Goal: Task Accomplishment & Management: Use online tool/utility

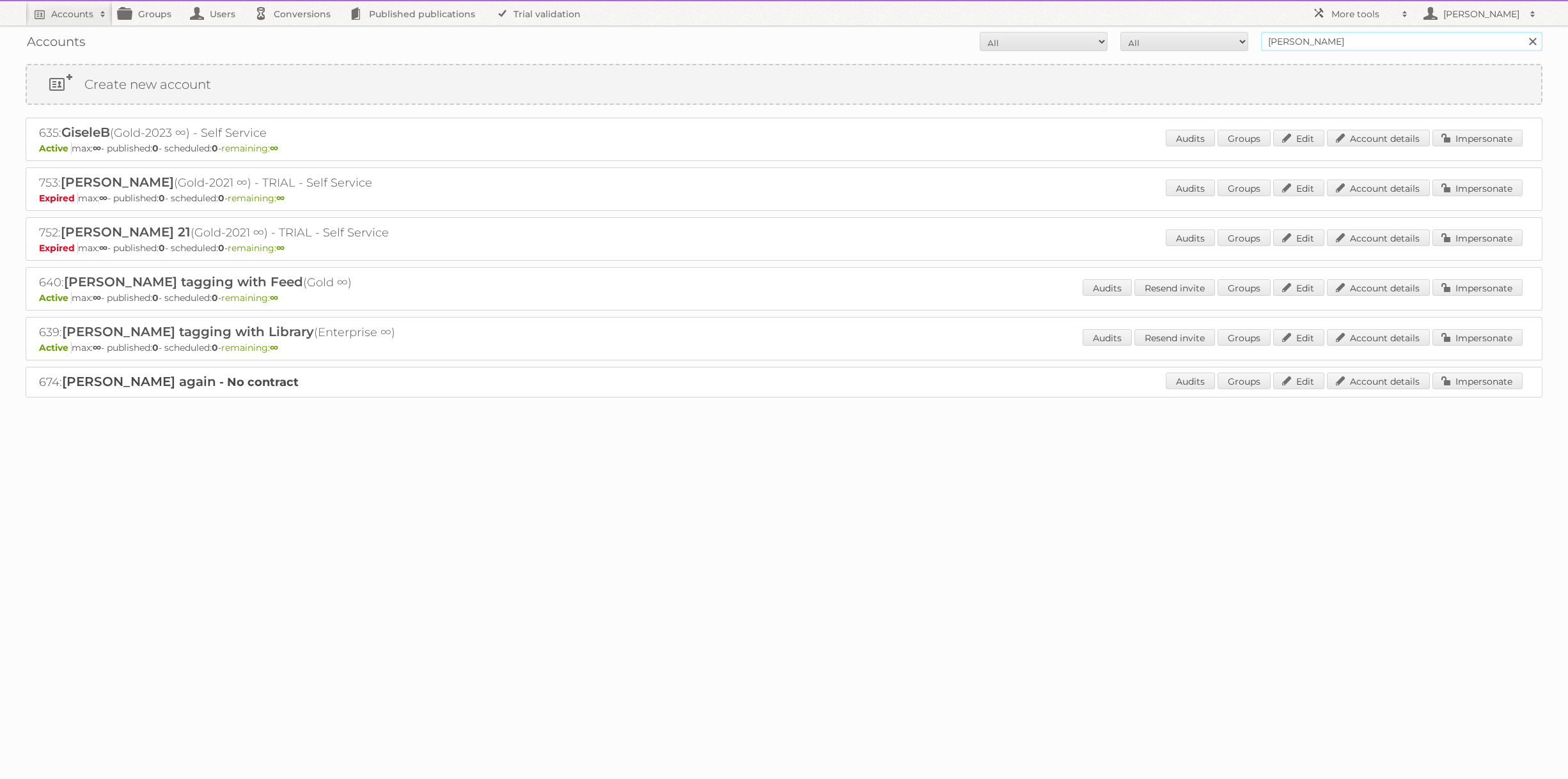
click at [1363, 35] on input "paolo" at bounding box center [1402, 41] width 282 height 19
paste input "685"
type input "685"
click at [1522, 32] on input "Search" at bounding box center [1531, 41] width 19 height 19
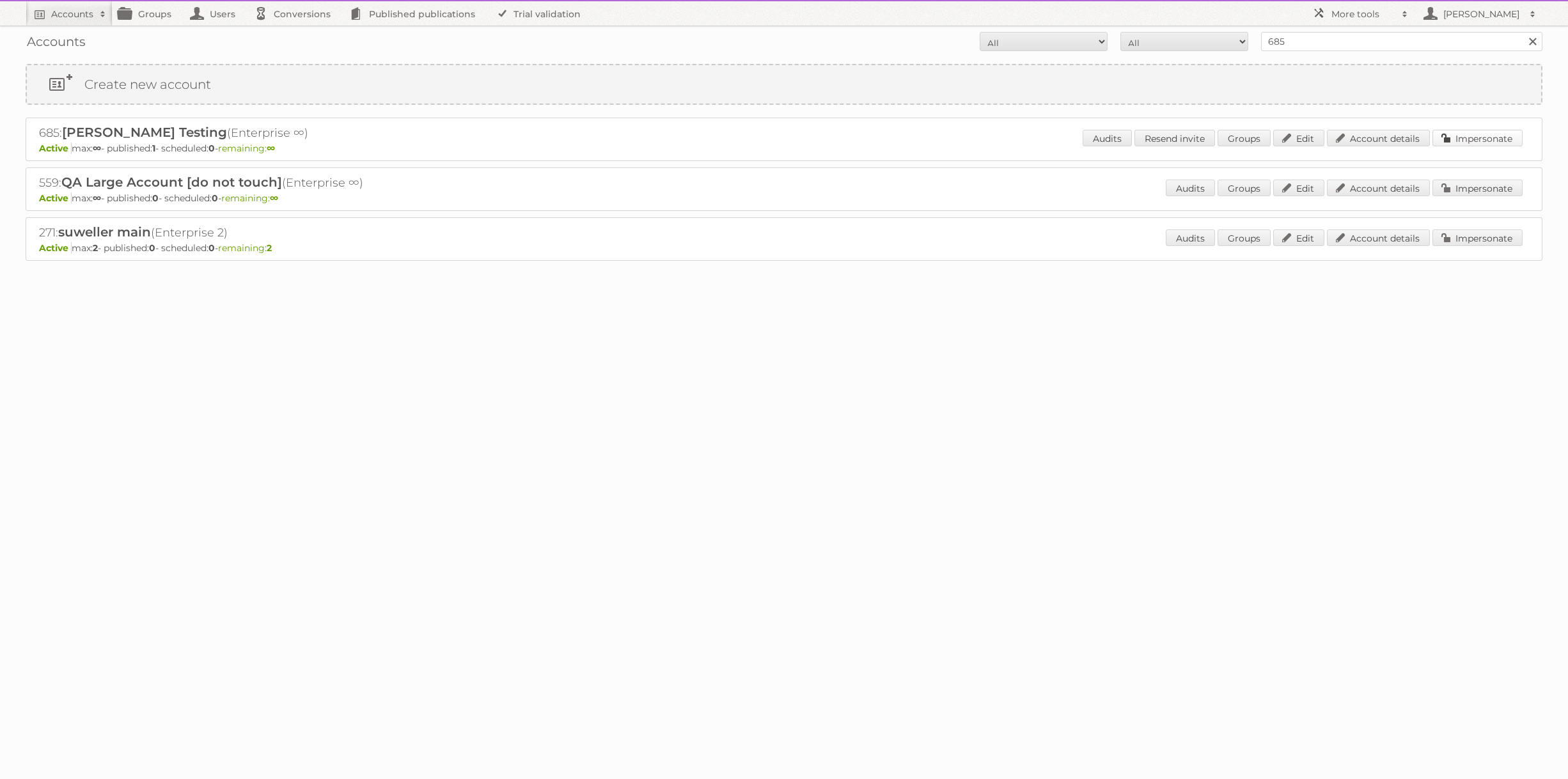
click at [1494, 142] on link "Impersonate" at bounding box center [1477, 137] width 90 height 16
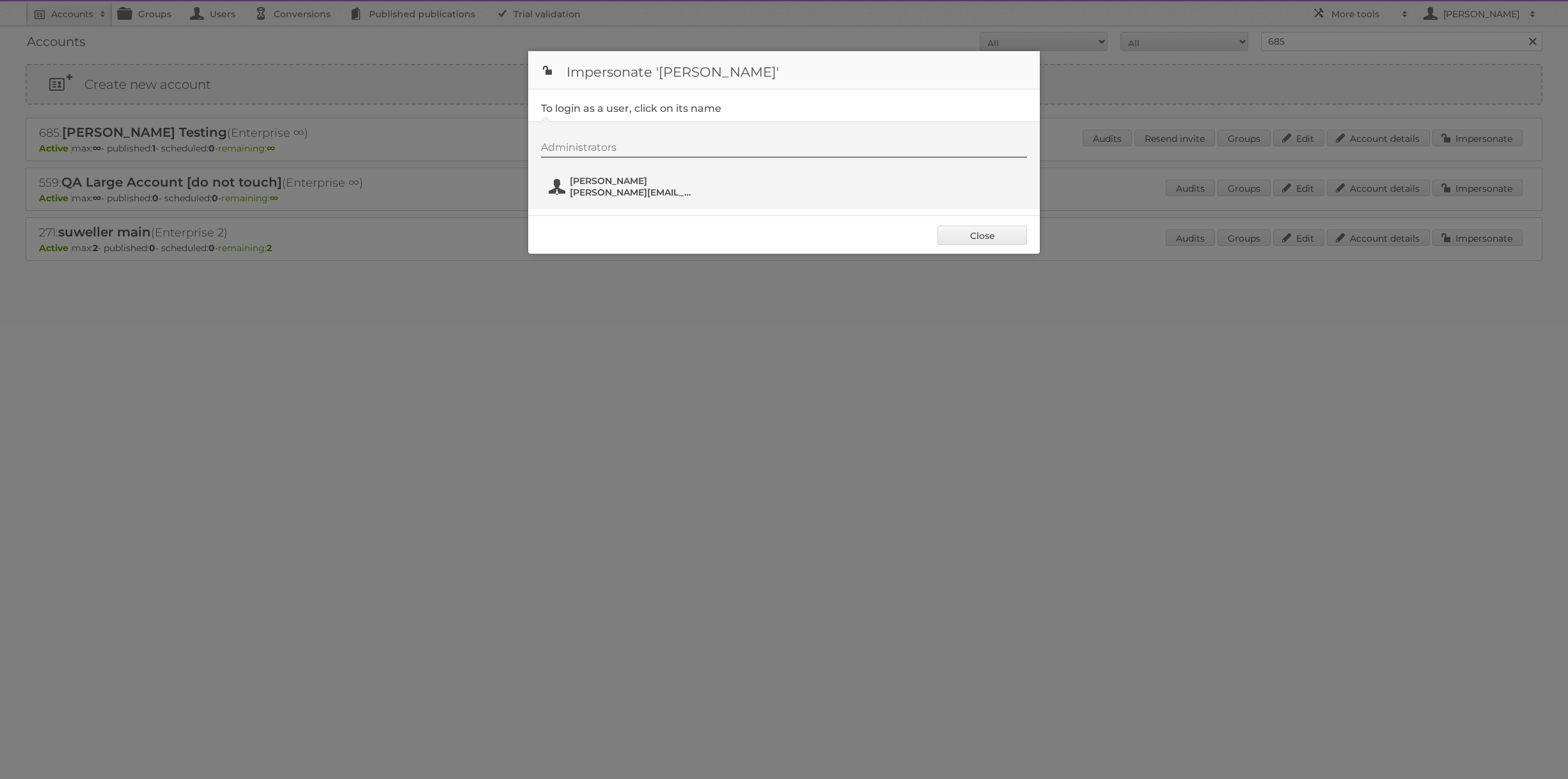
click at [592, 189] on span "[PERSON_NAME][EMAIL_ADDRESS][DOMAIN_NAME]" at bounding box center [631, 192] width 124 height 11
